Goal: Check status: Check status

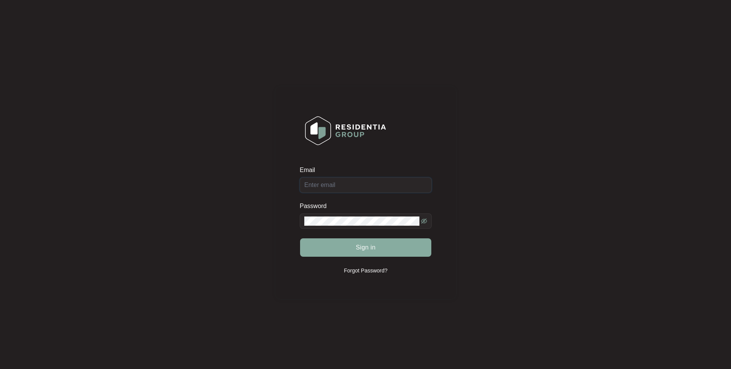
type input "[EMAIL_ADDRESS][DOMAIN_NAME]"
click at [348, 247] on button "Sign in" at bounding box center [365, 248] width 131 height 18
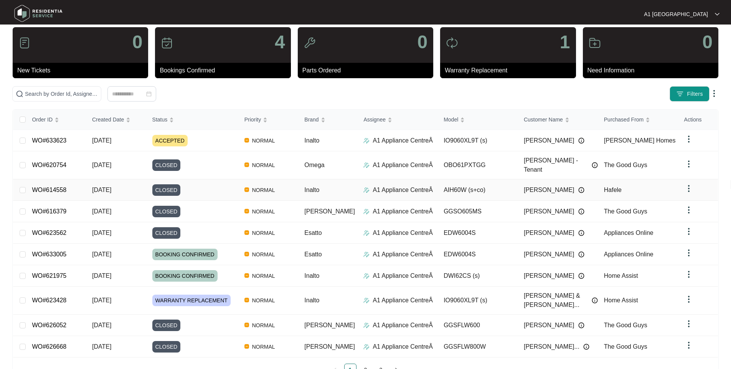
scroll to position [25, 0]
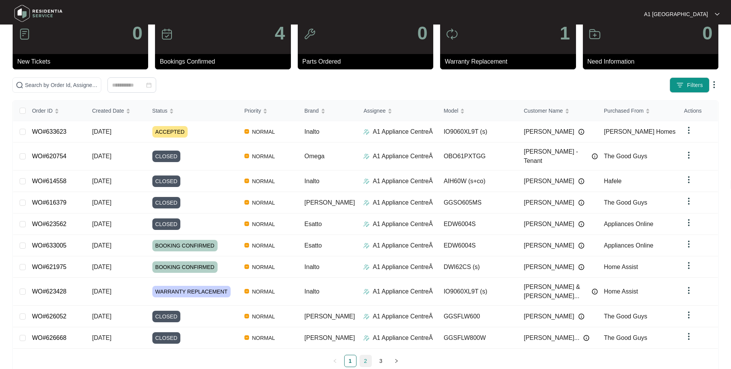
click at [368, 355] on link "2" at bounding box center [366, 361] width 12 height 12
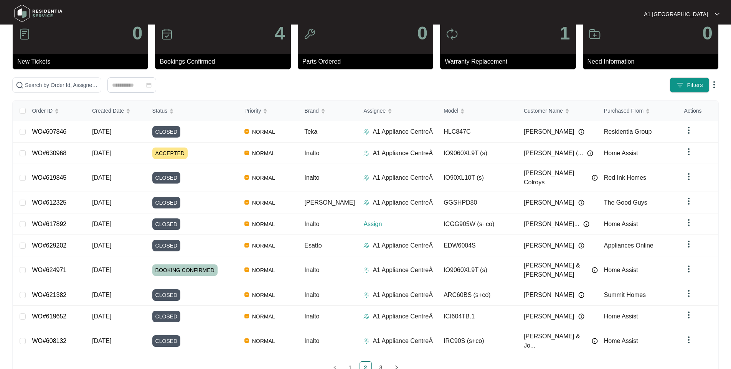
click at [374, 337] on div "Order ID Created Date Status Priority Brand Assignee Model Customer Name Purcha…" at bounding box center [365, 237] width 704 height 273
click at [376, 362] on link "3" at bounding box center [381, 368] width 12 height 12
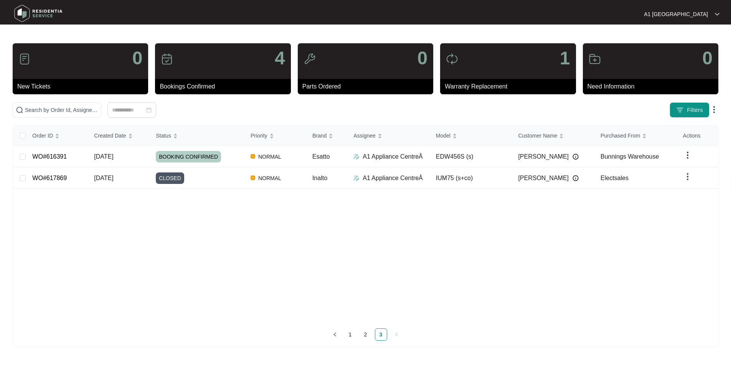
scroll to position [0, 0]
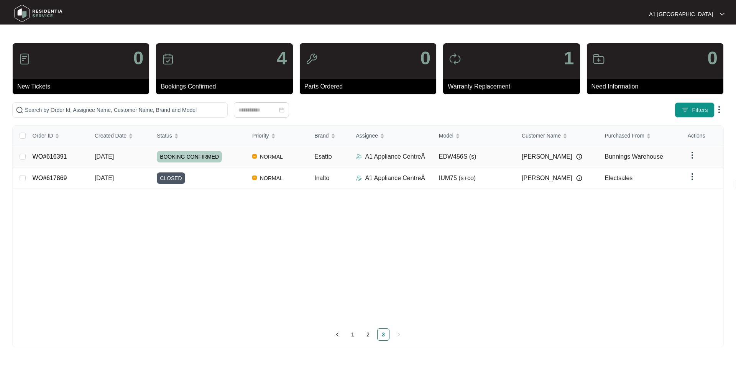
click at [79, 161] on td "WO#616391" at bounding box center [57, 156] width 62 height 21
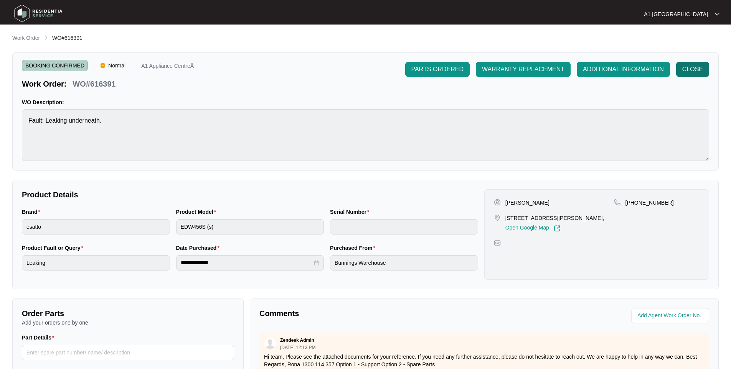
click at [688, 63] on button "CLOSE" at bounding box center [692, 69] width 33 height 15
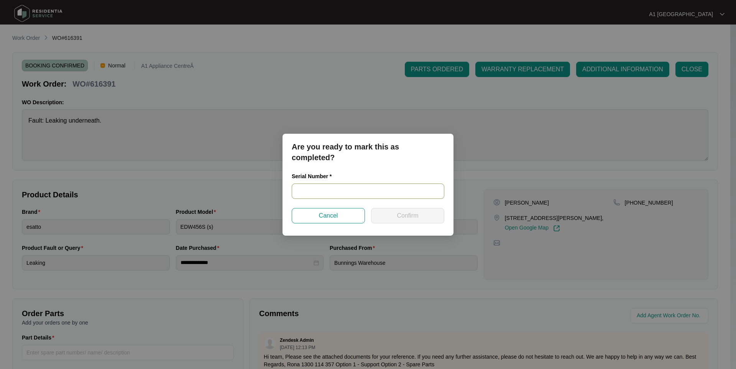
click at [371, 191] on input "text" at bounding box center [368, 191] width 153 height 15
type input "24058696020100078"
click at [406, 216] on span "Confirm" at bounding box center [407, 215] width 21 height 9
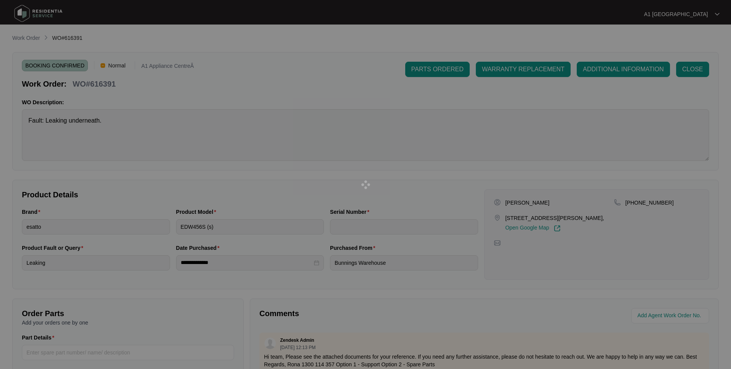
type input "24058696020100078"
